Goal: Find specific page/section: Find specific page/section

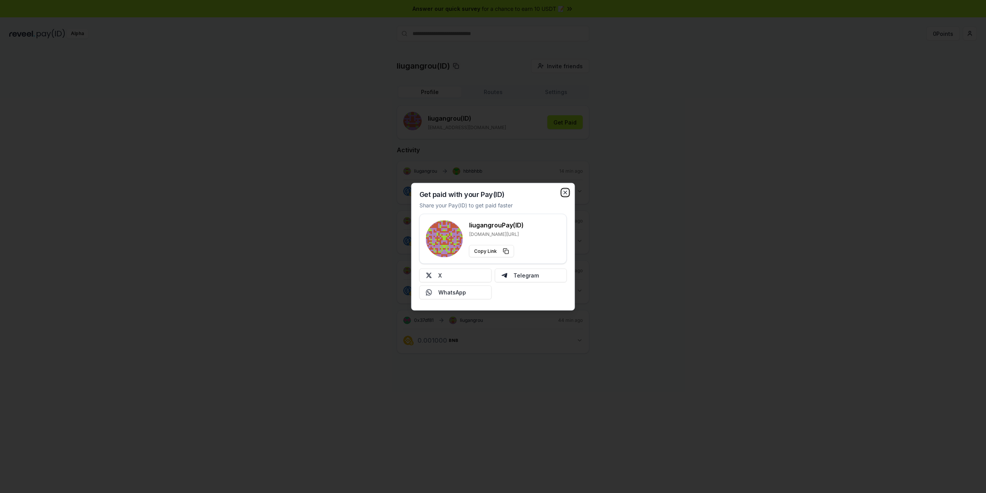
click at [567, 193] on icon "button" at bounding box center [565, 192] width 6 height 6
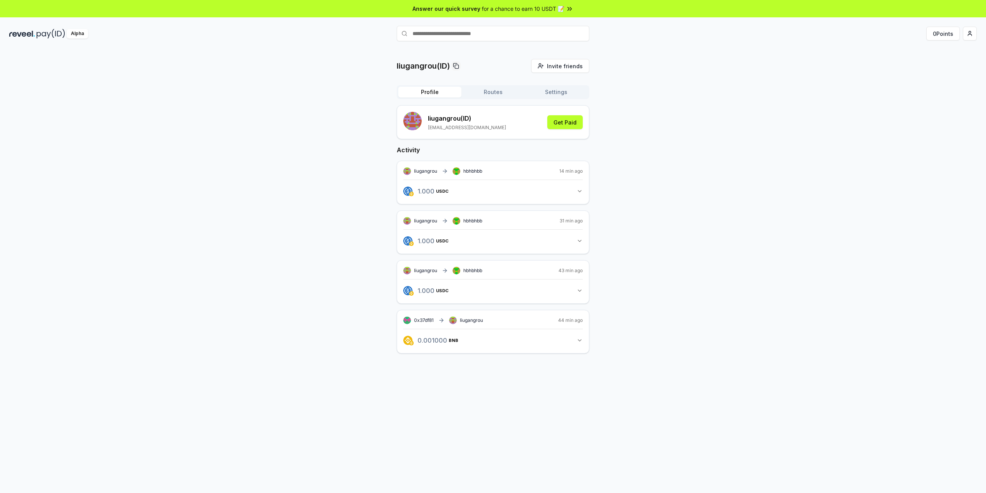
click at [505, 97] on button "Routes" at bounding box center [492, 92] width 63 height 11
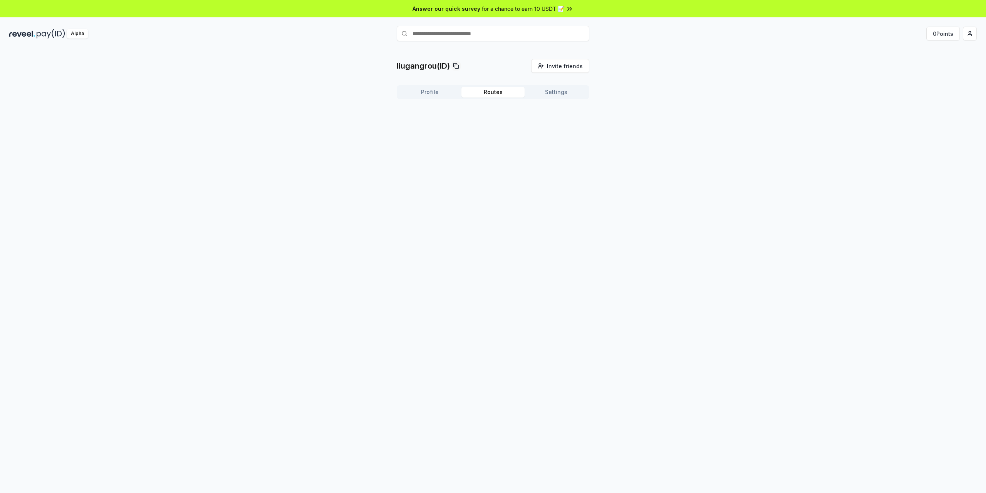
click at [446, 89] on button "Profile" at bounding box center [429, 92] width 63 height 11
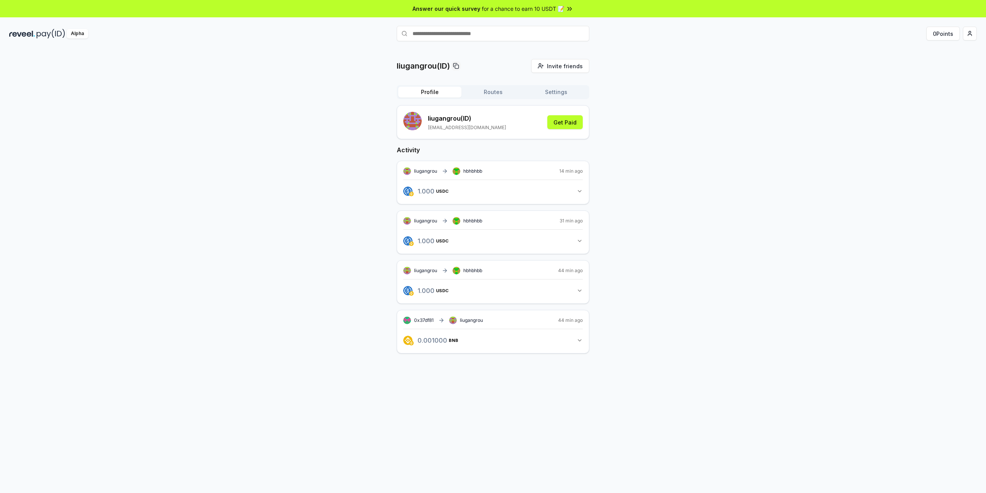
click at [529, 172] on div "liugangrou hbhbhbb 14 min ago" at bounding box center [492, 171] width 179 height 8
click at [536, 203] on div "liugangrou hbhbhbb 14 min ago 1.000 USDC 1 USDC" at bounding box center [493, 183] width 193 height 44
click at [550, 194] on button "1.000 USDC 1 USDC" at bounding box center [492, 190] width 179 height 13
